Goal: Information Seeking & Learning: Check status

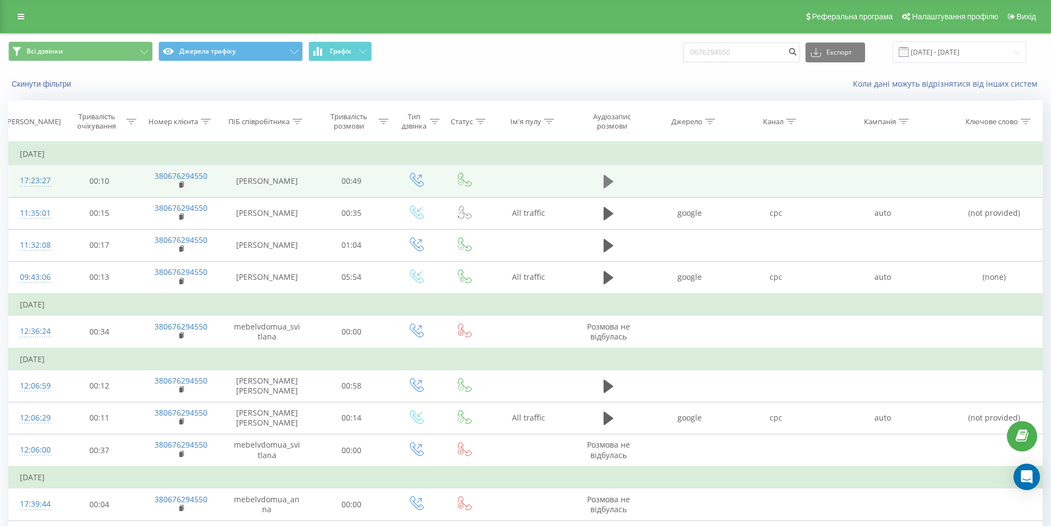
click at [614, 180] on button at bounding box center [608, 181] width 17 height 17
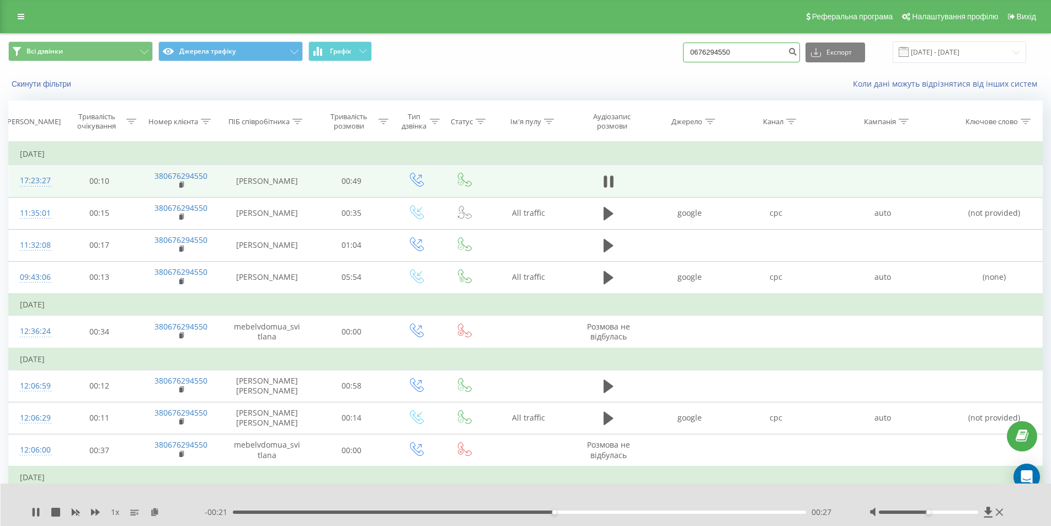
paste input "935441779"
drag, startPoint x: 749, startPoint y: 52, endPoint x: 652, endPoint y: 56, distance: 97.2
click at [652, 56] on div "Всі дзвінки Джерела трафіку Графік 0676294550 Експорт .csv .xls .xlsx [DATE] - …" at bounding box center [525, 52] width 1034 height 22
type input "0935441779"
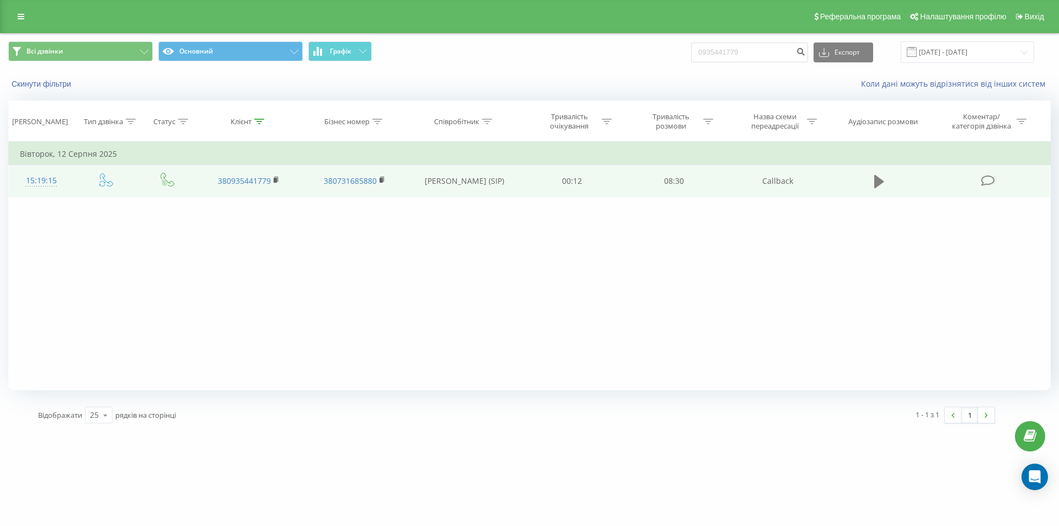
click at [886, 176] on button at bounding box center [879, 181] width 17 height 17
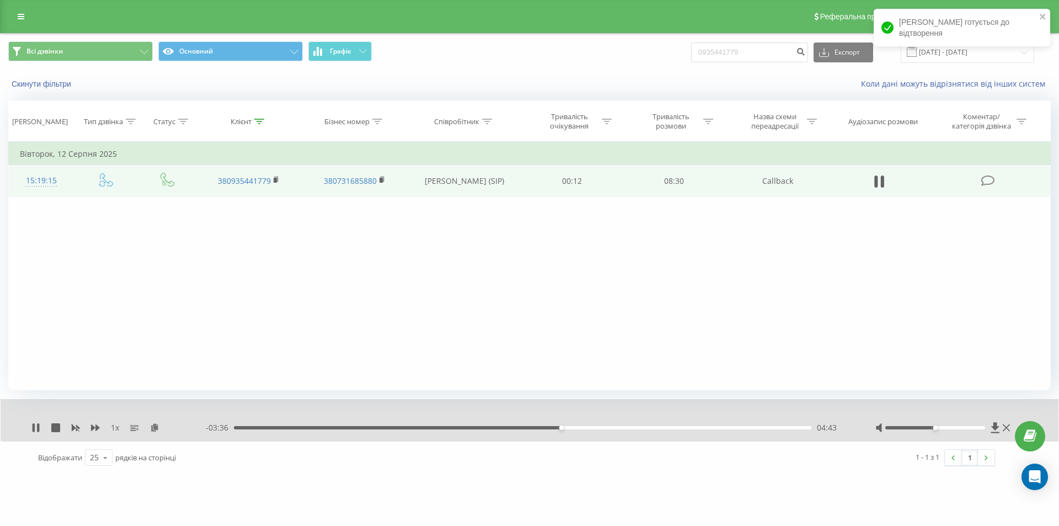
click at [57, 421] on div "1 x - 03:36 04:43 04:43" at bounding box center [530, 420] width 1058 height 42
click at [54, 426] on icon at bounding box center [55, 427] width 9 height 9
